Goal: Task Accomplishment & Management: Manage account settings

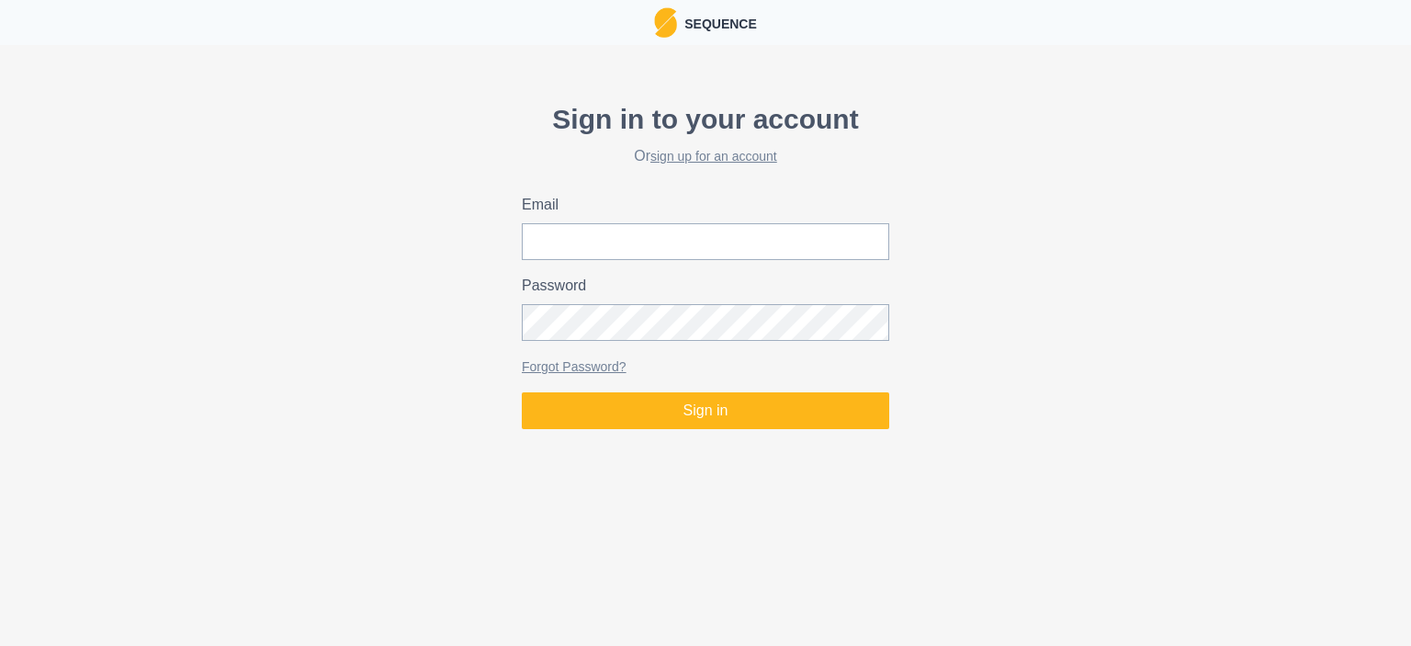
type input "[EMAIL_ADDRESS][PERSON_NAME][DOMAIN_NAME]"
click at [522, 392] on button "Sign in" at bounding box center [705, 410] width 367 height 37
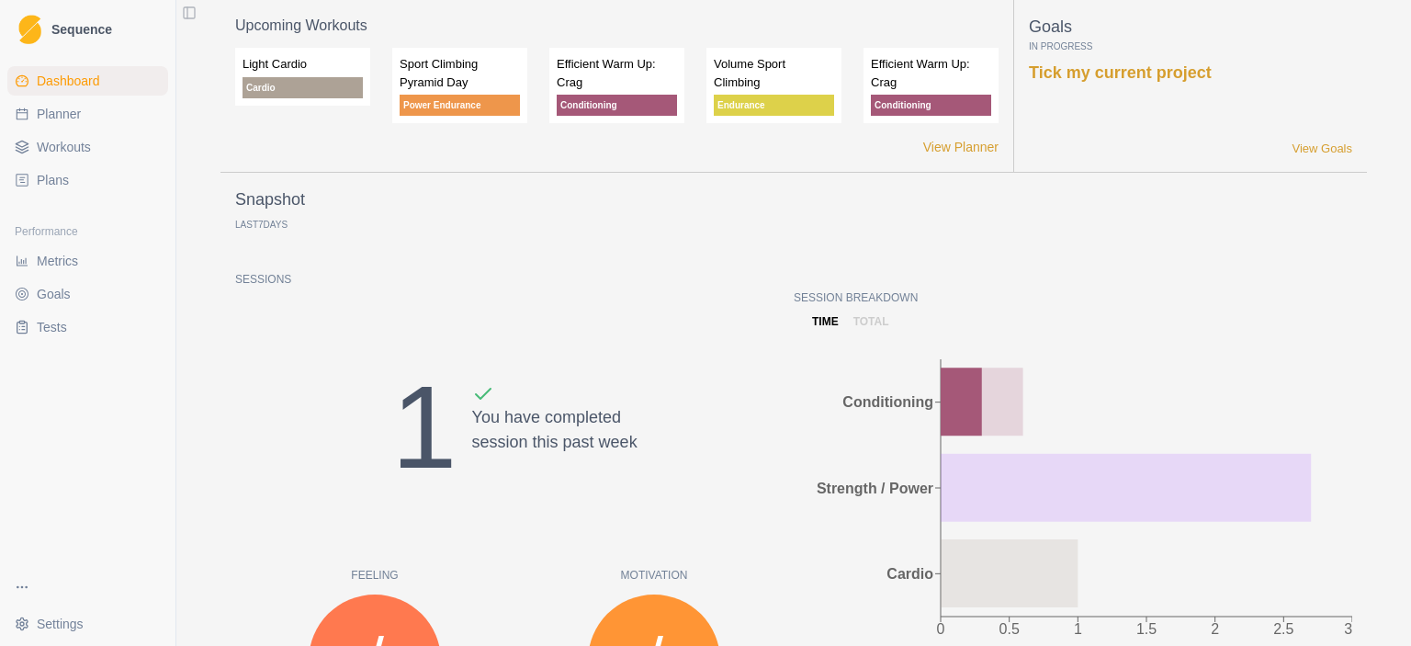
click at [59, 193] on link "Plans" at bounding box center [87, 179] width 161 height 29
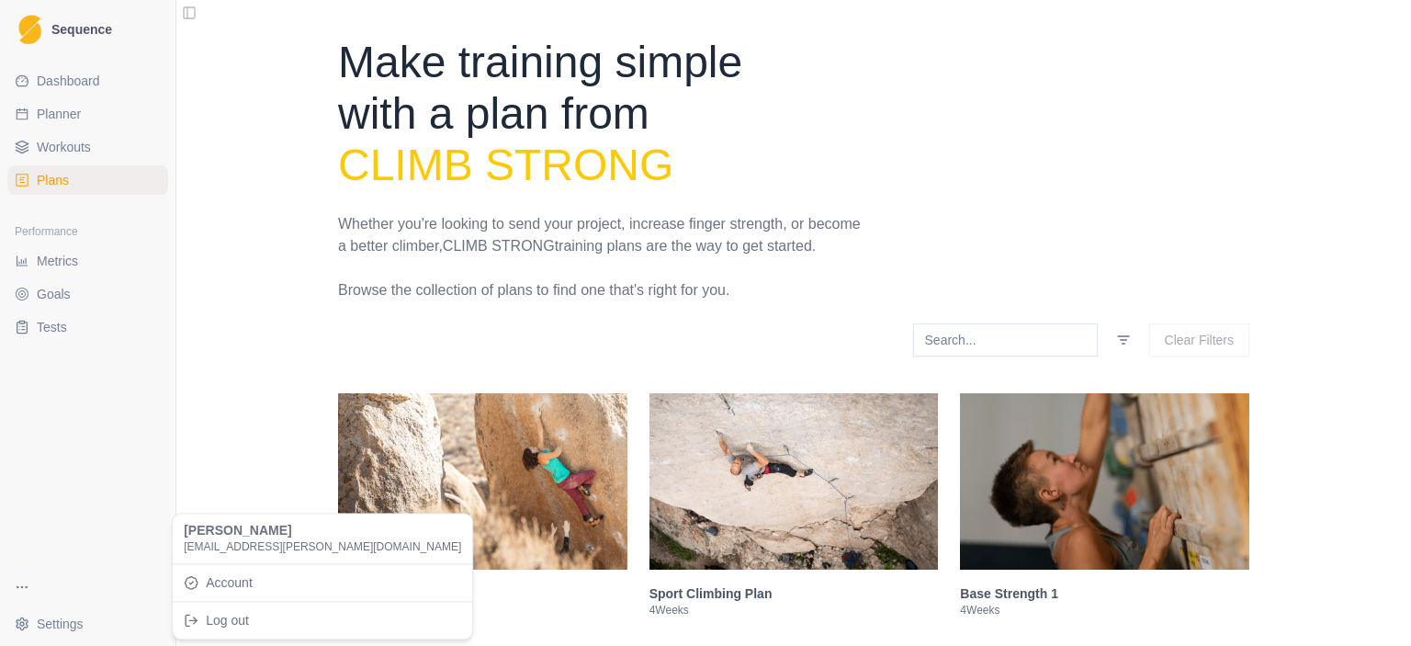
click at [49, 632] on html "Sequence Dashboard Planner Workouts Plans Performance Metrics Goals Tests Setti…" at bounding box center [705, 323] width 1411 height 646
click at [219, 577] on link "Account" at bounding box center [322, 582] width 292 height 29
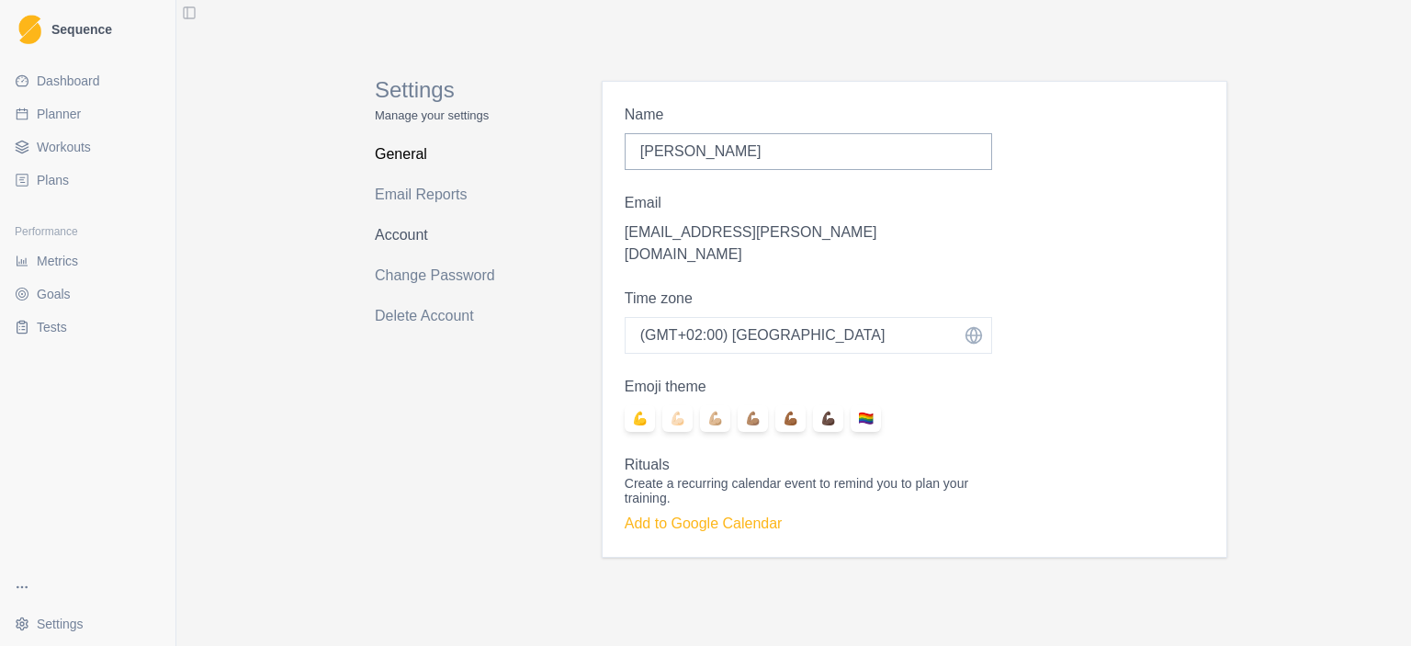
click at [401, 236] on link "Account" at bounding box center [448, 234] width 146 height 29
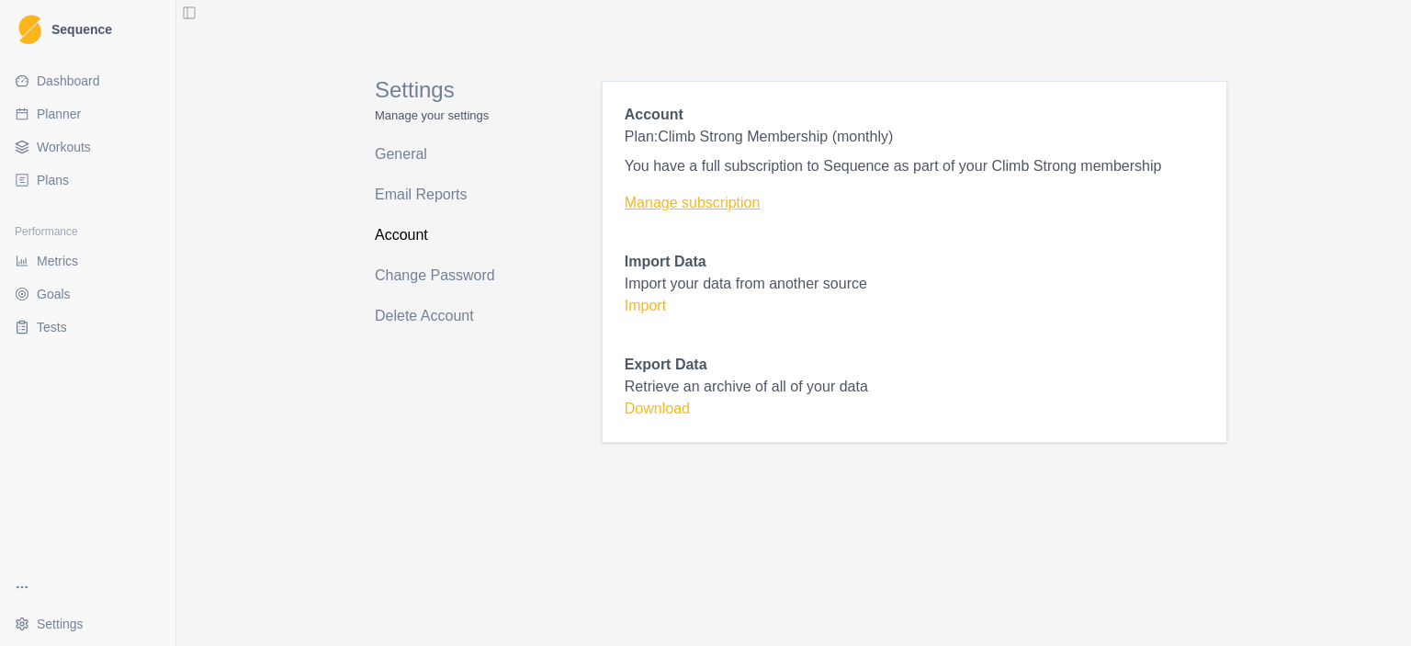
click at [760, 205] on link "Manage subscription" at bounding box center [915, 203] width 580 height 22
